Goal: Task Accomplishment & Management: Manage account settings

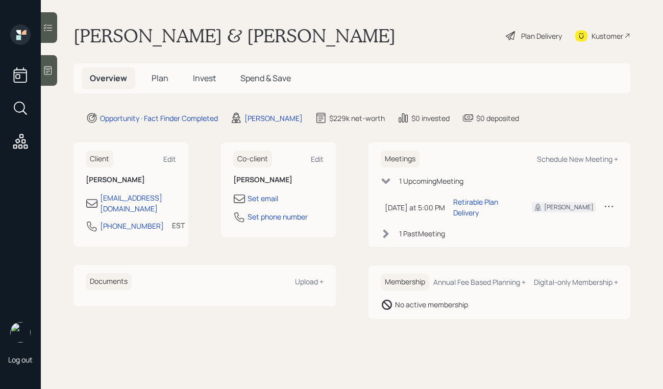
click at [52, 72] on icon at bounding box center [48, 70] width 8 height 9
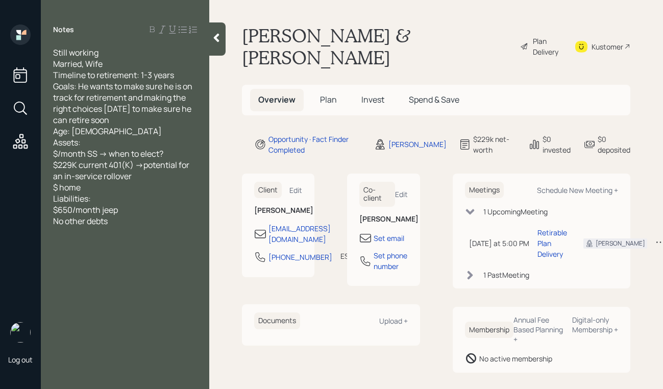
click at [520, 40] on icon at bounding box center [524, 46] width 9 height 12
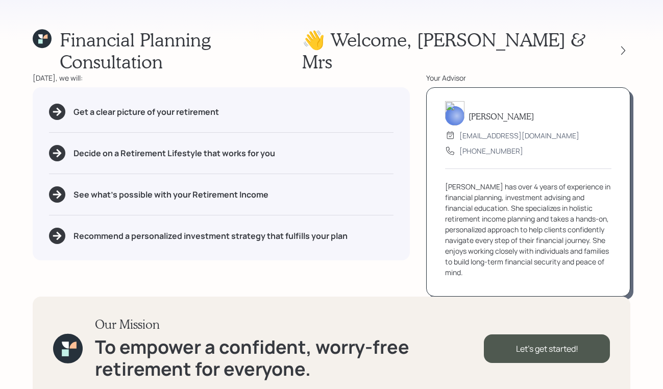
click at [633, 45] on div "Financial Planning Consultation 👋 Welcome , [PERSON_NAME] & Mrs [DATE], we will…" at bounding box center [331, 194] width 663 height 389
click at [627, 45] on icon at bounding box center [623, 50] width 10 height 10
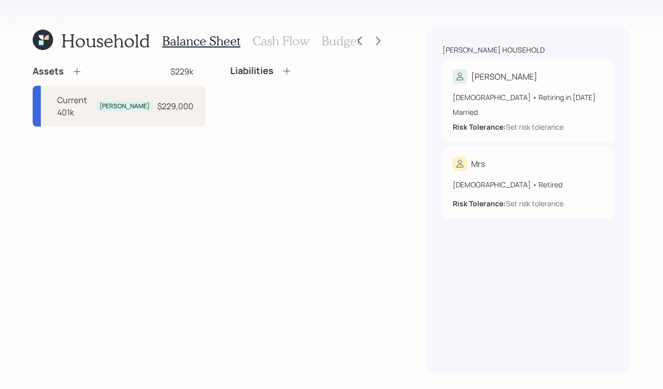
click at [285, 31] on div "Balance Sheet Cash Flow Budget" at bounding box center [261, 41] width 198 height 24
click at [284, 39] on h3 "Cash Flow" at bounding box center [280, 41] width 57 height 15
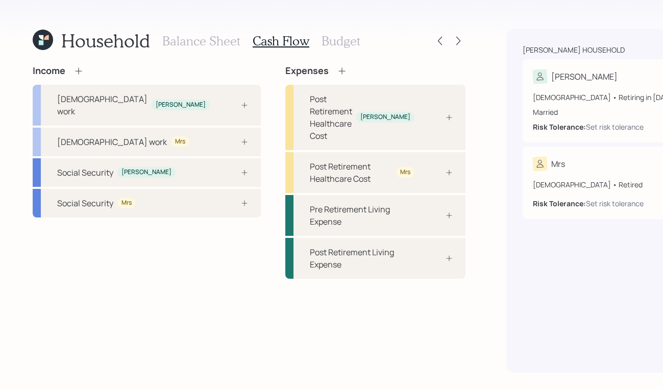
click at [543, 76] on div "[PERSON_NAME]" at bounding box center [608, 76] width 151 height 14
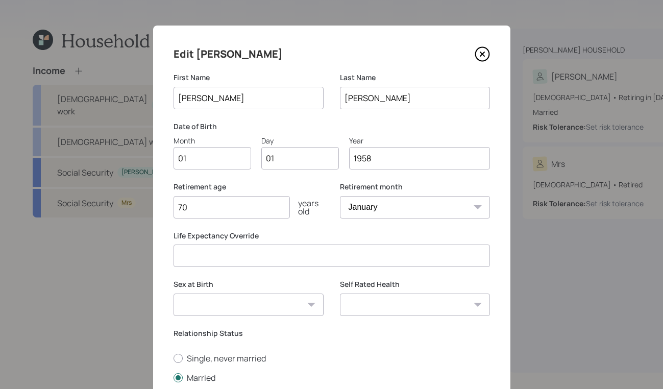
click at [482, 52] on icon at bounding box center [481, 53] width 15 height 15
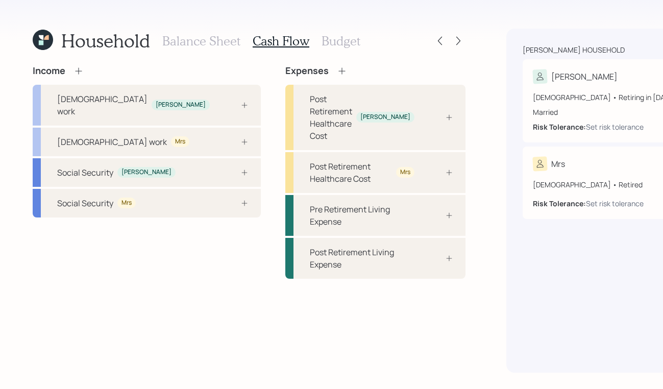
click at [539, 67] on div "[PERSON_NAME] [DEMOGRAPHIC_DATA] • Retiring in [DATE] Married Risk Tolerance: S…" at bounding box center [607, 100] width 171 height 83
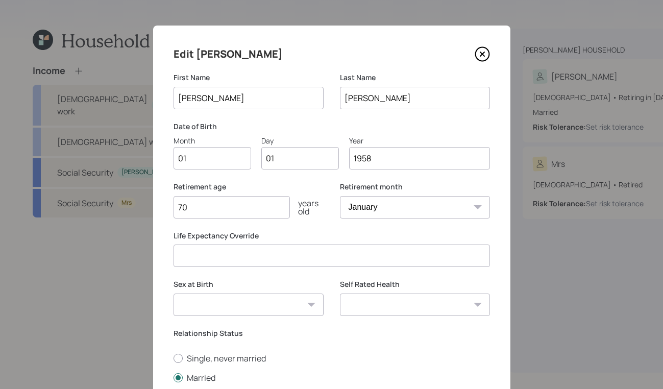
click at [483, 53] on icon at bounding box center [481, 54] width 4 height 4
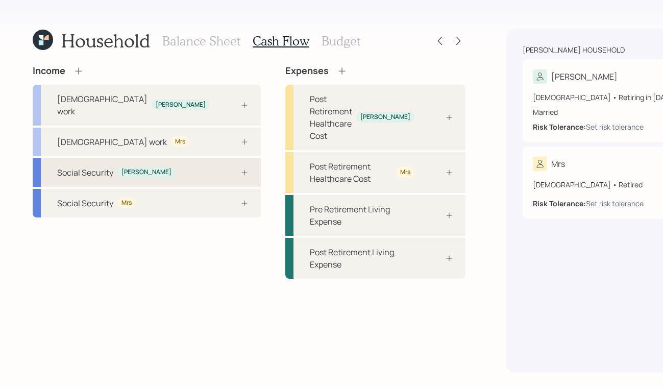
click at [141, 161] on div "Social Security [PERSON_NAME]" at bounding box center [147, 172] width 228 height 29
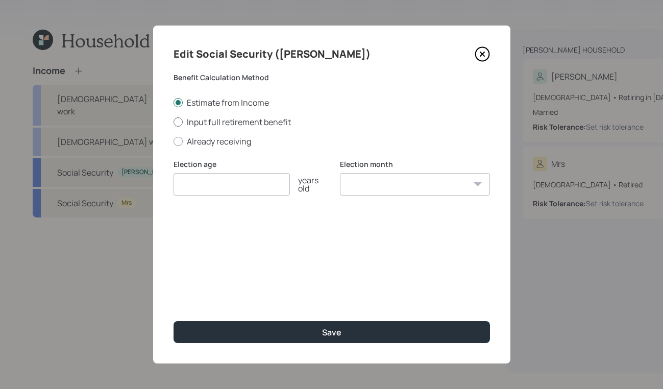
click at [179, 127] on label "Input full retirement benefit" at bounding box center [331, 121] width 316 height 11
click at [173, 122] on input "Input full retirement benefit" at bounding box center [173, 121] width 1 height 1
radio input "true"
click at [249, 173] on input "number" at bounding box center [231, 184] width 116 height 22
click at [481, 45] on div "Edit Social Security ([PERSON_NAME]) Benefit Calculation Method Estimate from I…" at bounding box center [331, 195] width 357 height 338
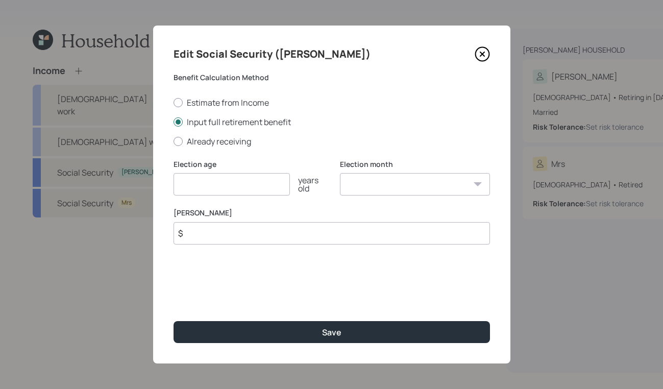
click at [481, 48] on icon at bounding box center [481, 53] width 15 height 15
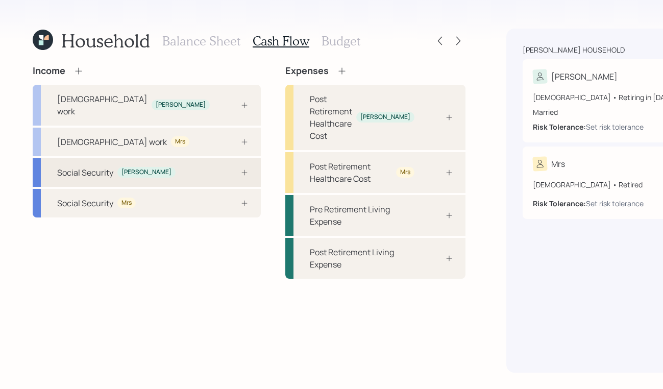
click at [86, 166] on div "Social Security" at bounding box center [85, 172] width 56 height 12
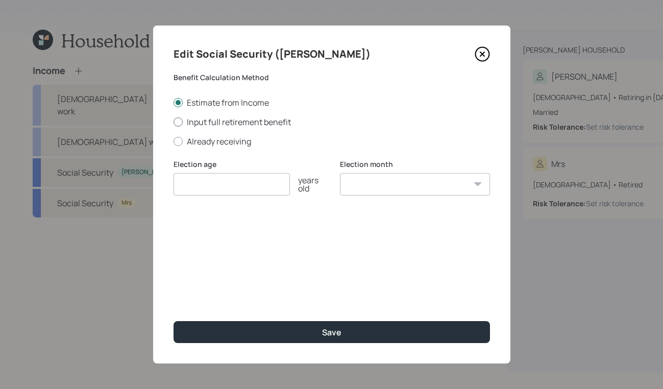
click at [181, 119] on div at bounding box center [177, 121] width 9 height 9
click at [173, 121] on input "Input full retirement benefit" at bounding box center [173, 121] width 1 height 1
radio input "true"
click at [237, 187] on input "number" at bounding box center [231, 184] width 116 height 22
click at [483, 57] on icon at bounding box center [481, 53] width 15 height 15
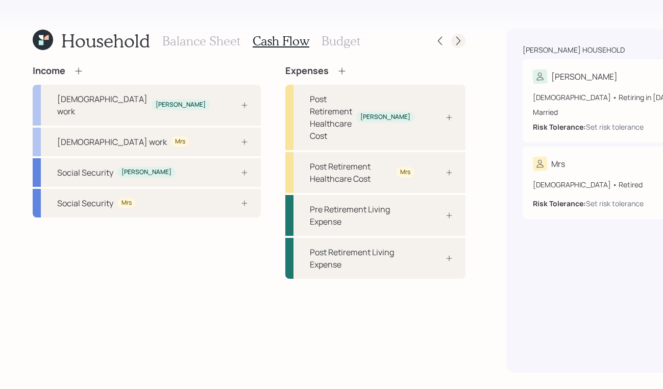
click at [453, 43] on icon at bounding box center [458, 41] width 10 height 10
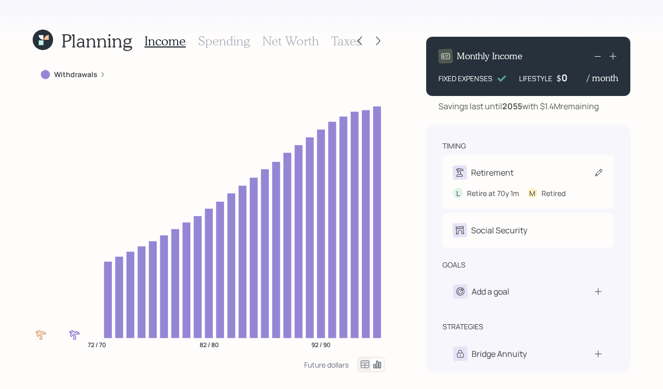
click at [538, 167] on div "Retirement" at bounding box center [527, 172] width 151 height 14
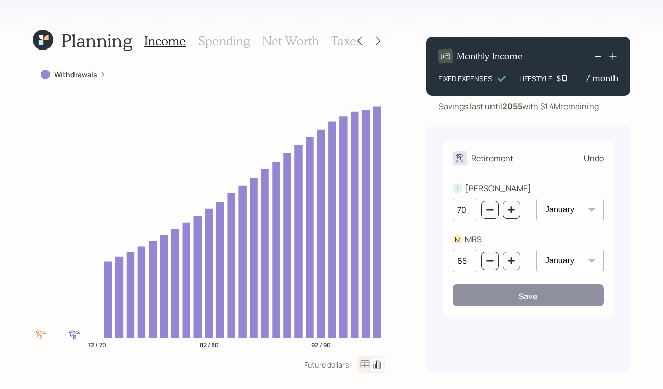
click at [601, 157] on div "Undo" at bounding box center [594, 158] width 20 height 12
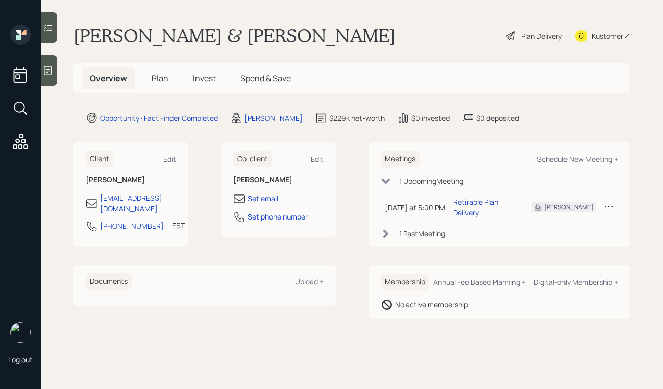
click at [46, 74] on icon at bounding box center [48, 70] width 8 height 9
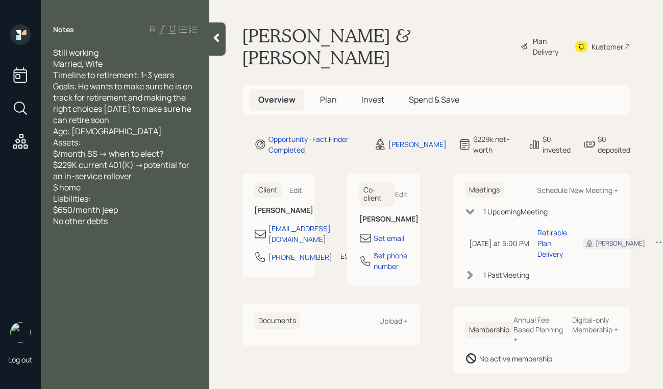
click at [99, 246] on div "Notes Still working Married, Wife Timeline to retirement: 1-3 years Goals: He w…" at bounding box center [125, 200] width 168 height 352
click at [133, 333] on div "Notes Still working Married, Wife Timeline to retirement: 1-3 years Goals: He w…" at bounding box center [125, 200] width 168 height 352
click at [123, 249] on div "Notes Still working Married, Wife Timeline to retirement: 1-3 years Goals: He w…" at bounding box center [125, 200] width 168 height 352
click at [135, 235] on div "Notes Still working Married, Wife Timeline to retirement: 1-3 years Goals: He w…" at bounding box center [125, 200] width 168 height 352
click at [201, 166] on div "Still working Married, Wife Timeline to retirement: 1-3 years Goals: He wants t…" at bounding box center [125, 137] width 168 height 180
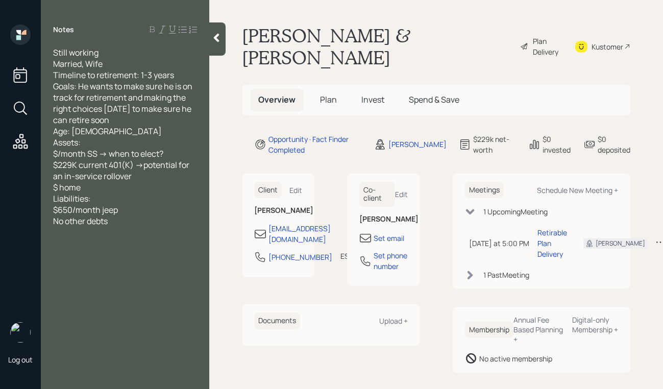
click at [199, 166] on div "Still working Married, Wife Timeline to retirement: 1-3 years Goals: He wants t…" at bounding box center [125, 137] width 168 height 180
click at [193, 164] on div "Still working Married, Wife Timeline to retirement: 1-3 years Goals: He wants t…" at bounding box center [125, 137] width 144 height 180
click at [133, 176] on div "Still working Married, Wife Timeline to retirement: 1-3 years Goals: He wants t…" at bounding box center [125, 137] width 144 height 180
